Goal: Task Accomplishment & Management: Manage account settings

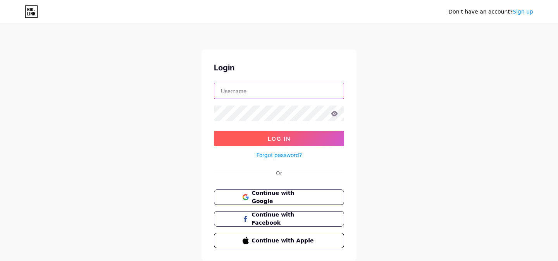
type input "[EMAIL_ADDRESS][DOMAIN_NAME]"
click at [269, 137] on span "Log In" at bounding box center [279, 139] width 23 height 7
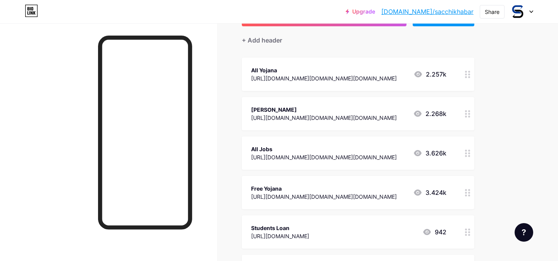
scroll to position [67, 0]
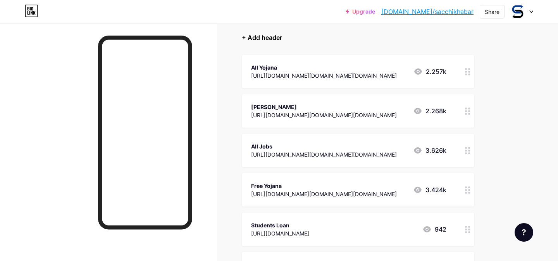
click at [250, 36] on div "+ Add header" at bounding box center [262, 37] width 40 height 9
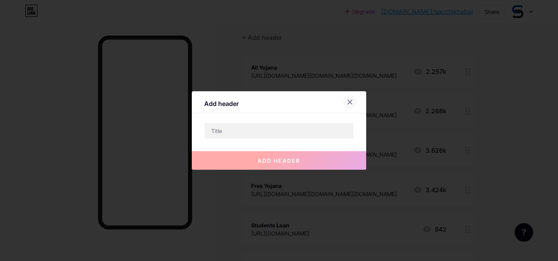
click at [352, 98] on div at bounding box center [350, 102] width 14 height 14
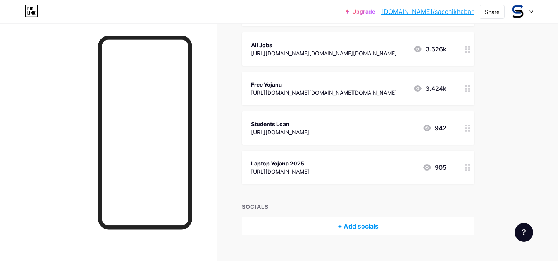
scroll to position [0, 0]
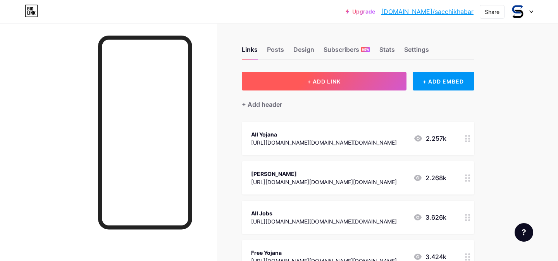
click at [327, 79] on span "+ ADD LINK" at bounding box center [323, 81] width 33 height 7
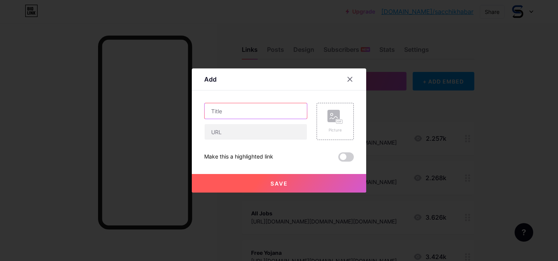
click at [216, 110] on input "text" at bounding box center [255, 110] width 102 height 15
type input "Beauty Parlor Kit"
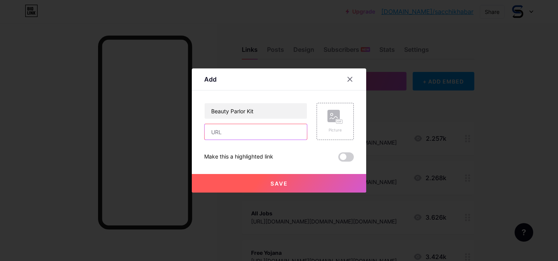
click at [219, 138] on input "text" at bounding box center [255, 131] width 102 height 15
paste input "[URL][DOMAIN_NAME]"
type input "[URL][DOMAIN_NAME]"
click at [288, 183] on button "Save" at bounding box center [279, 183] width 174 height 19
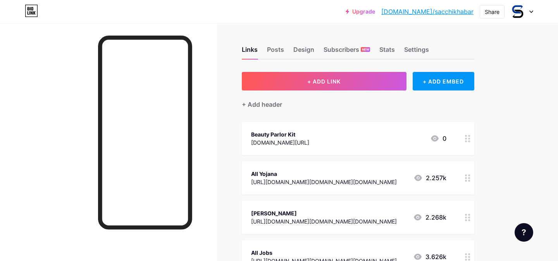
click at [308, 144] on div "Beauty Parlor Kit [DOMAIN_NAME][URL] 0" at bounding box center [348, 139] width 195 height 18
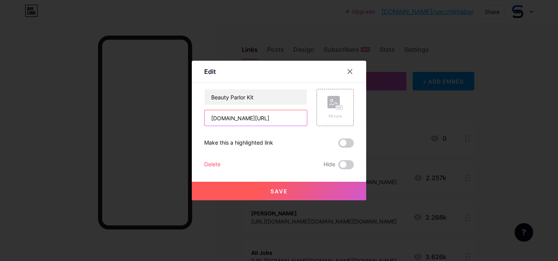
click at [263, 117] on input "[DOMAIN_NAME][URL]" at bounding box center [255, 117] width 102 height 15
type input "https://sacchikhabar.com"
click at [278, 193] on span "Save" at bounding box center [278, 191] width 17 height 7
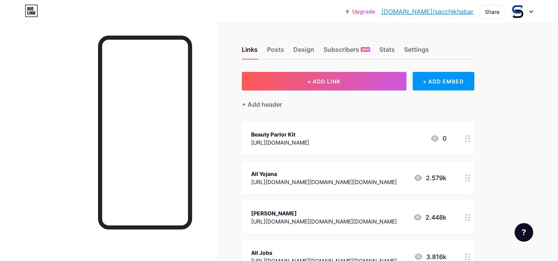
click at [425, 12] on link "[DOMAIN_NAME]/sacchikhabar" at bounding box center [427, 11] width 92 height 9
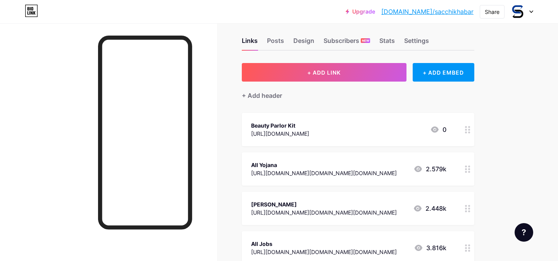
scroll to position [10, 0]
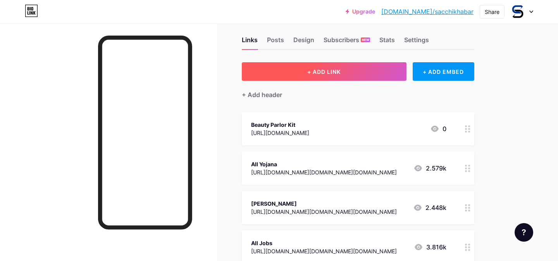
click at [318, 69] on span "+ ADD LINK" at bounding box center [323, 72] width 33 height 7
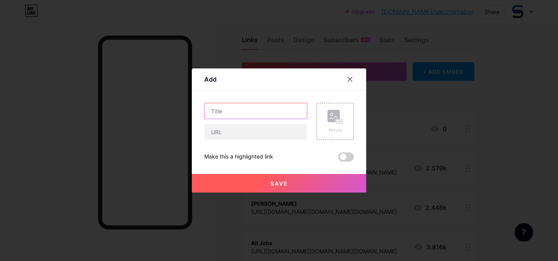
click at [247, 110] on input "text" at bounding box center [255, 110] width 102 height 15
paste input "scholarship"
type input "scholarship"
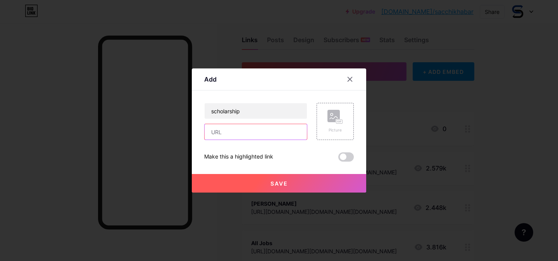
click at [251, 132] on input "text" at bounding box center [255, 131] width 102 height 15
click at [296, 131] on input "https://sacchikhabar.com/?s=loan" at bounding box center [255, 131] width 102 height 15
paste input "scholarship"
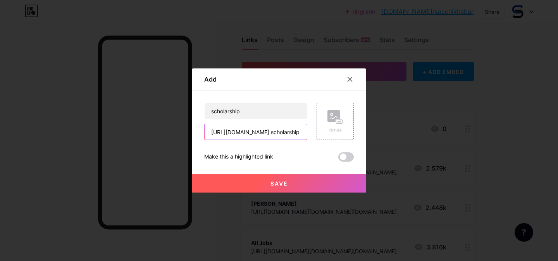
click at [269, 132] on input "https://sacchikhabar.com/?s= scholarship" at bounding box center [255, 131] width 102 height 15
type input "https://sacchikhabar.com/?s=scholarship"
click at [213, 112] on input "scholarship" at bounding box center [255, 110] width 102 height 15
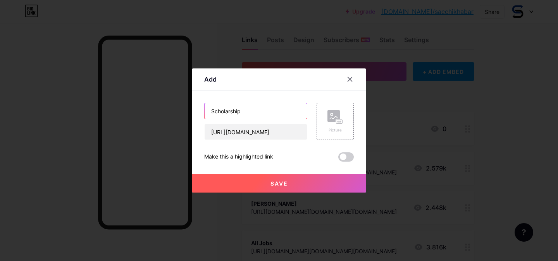
click at [262, 110] on input "Scholarship" at bounding box center [255, 110] width 102 height 15
type input "Scholarship Yojana"
click at [300, 177] on button "Save" at bounding box center [279, 183] width 174 height 19
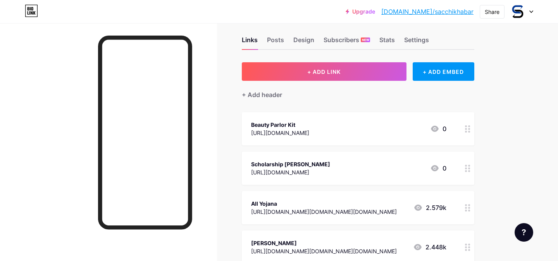
click at [520, 158] on div "Upgrade bio.link/sacchi... bio.link/sacchikhabar Share Switch accounts Sacchi K…" at bounding box center [279, 251] width 558 height 522
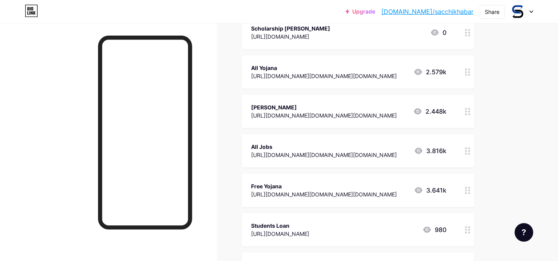
scroll to position [146, 0]
click at [429, 9] on link "[DOMAIN_NAME]/sacchikhabar" at bounding box center [427, 11] width 92 height 9
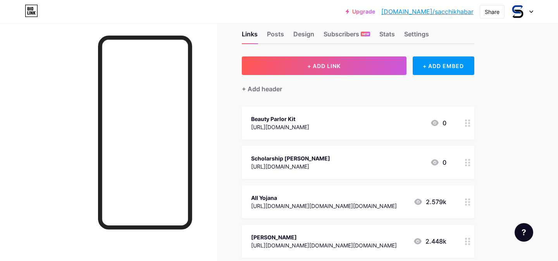
scroll to position [17, 0]
